Goal: Go to known website: Access a specific website the user already knows

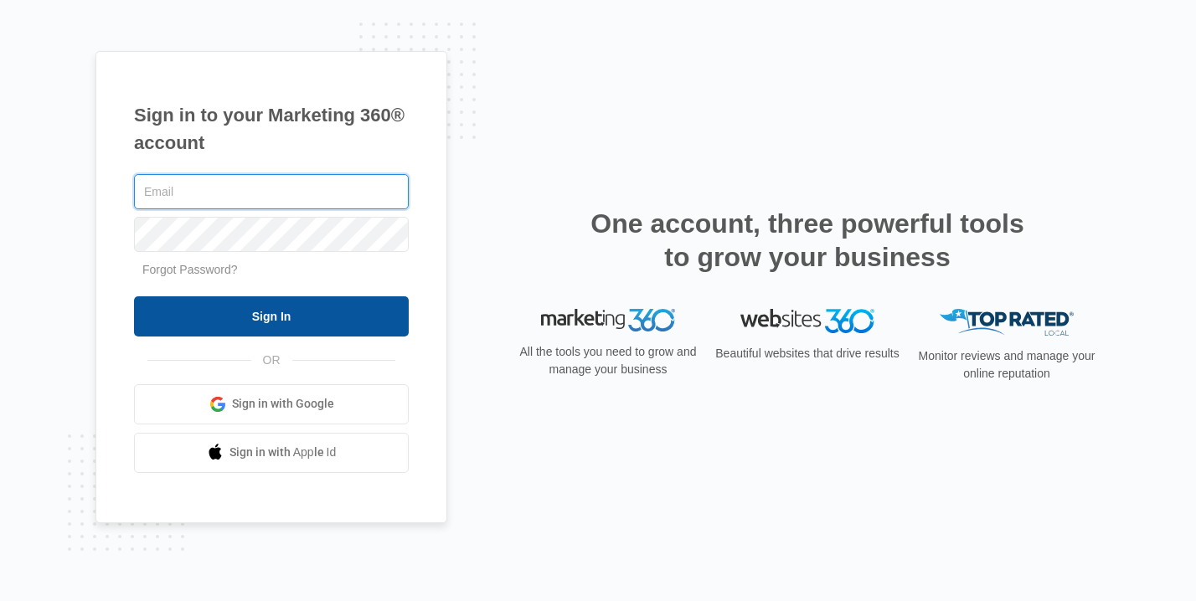
type input "[EMAIL_ADDRESS][DOMAIN_NAME]"
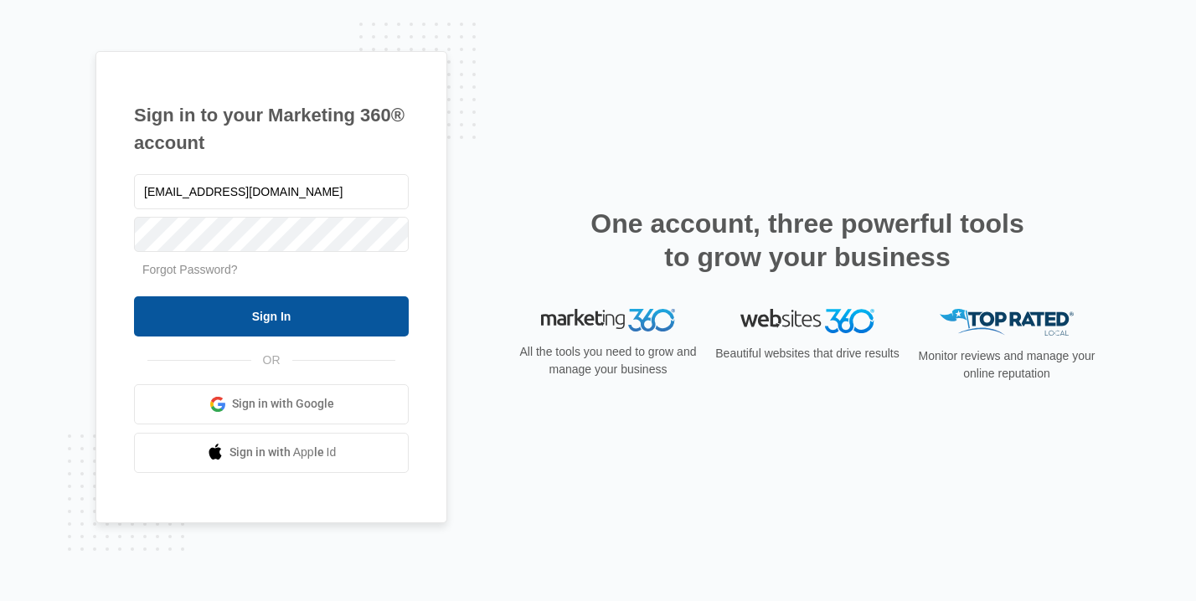
click at [276, 311] on input "Sign In" at bounding box center [271, 317] width 275 height 40
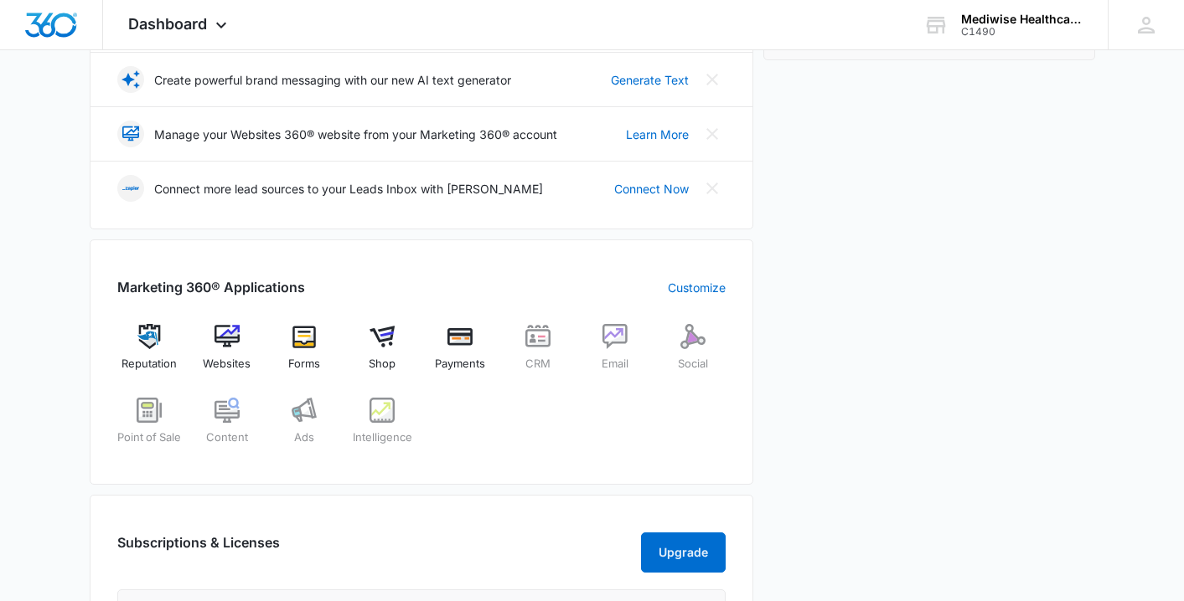
scroll to position [333, 0]
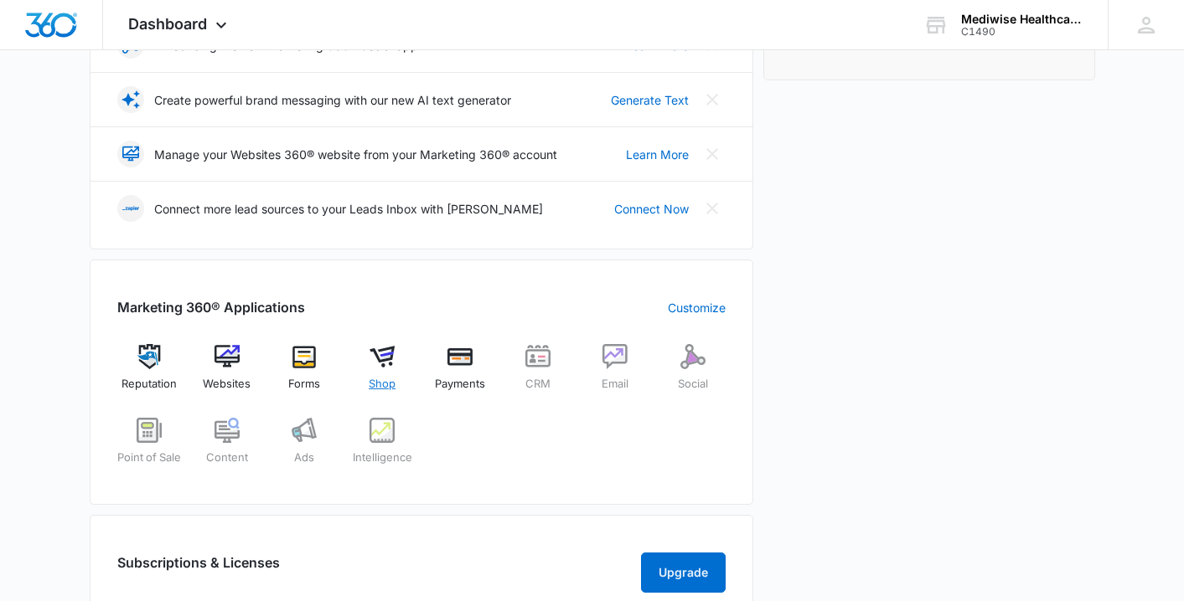
click at [384, 358] on img at bounding box center [381, 356] width 25 height 25
